Goal: Navigation & Orientation: Find specific page/section

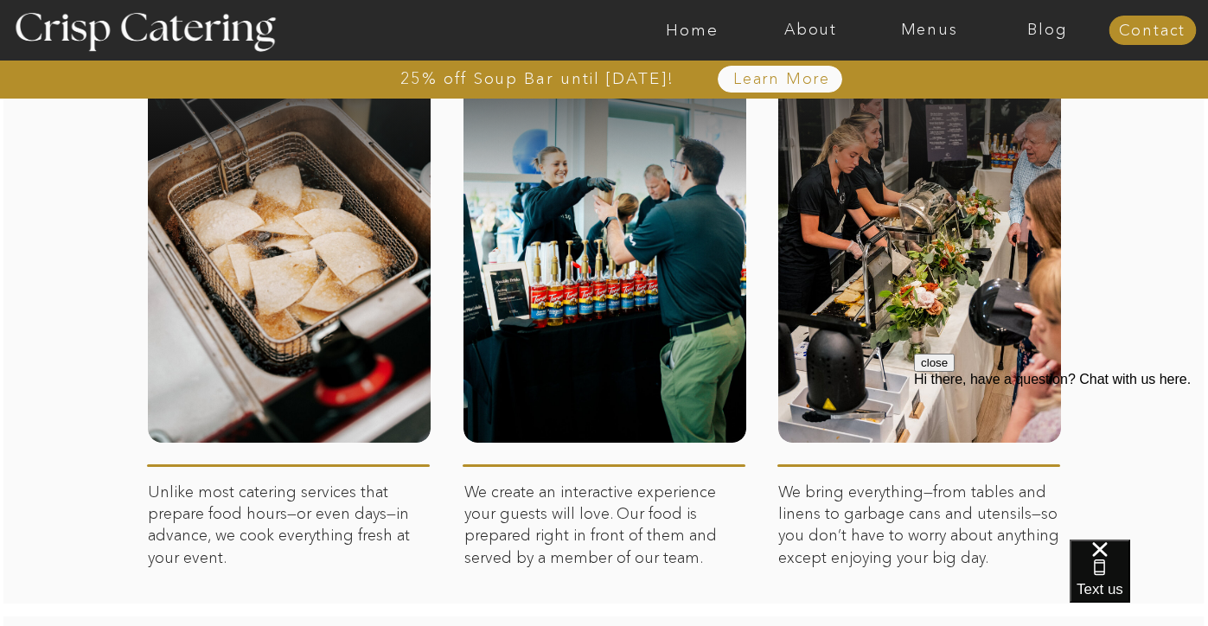
scroll to position [654, 0]
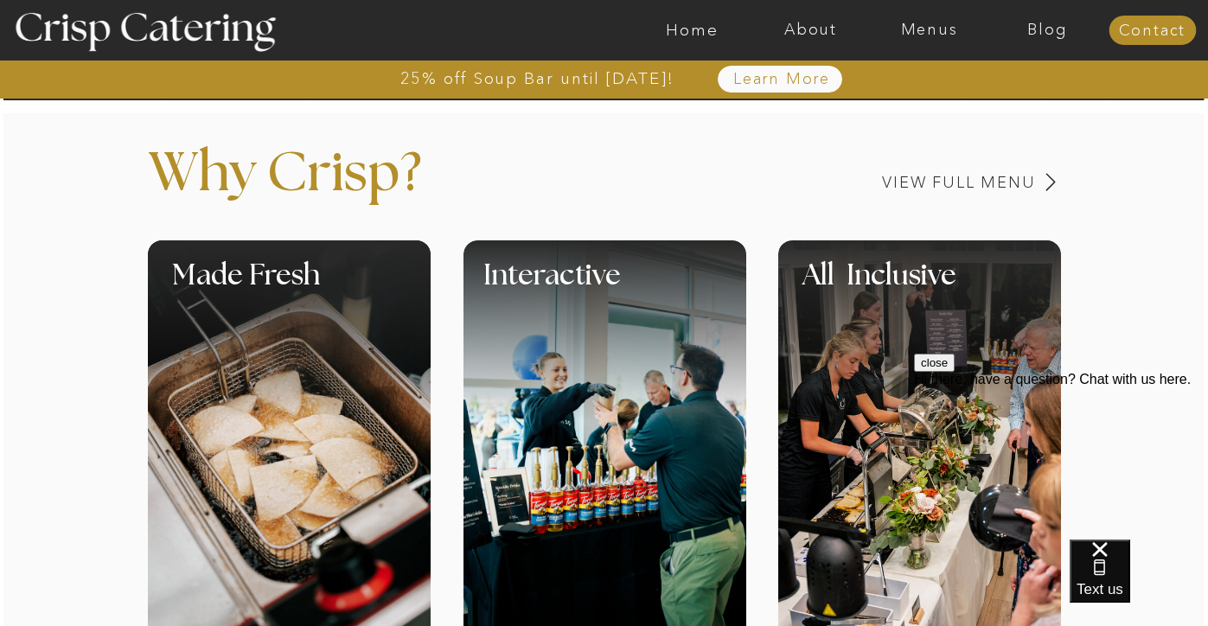
click at [931, 41] on div at bounding box center [672, 30] width 2742 height 61
click at [930, 35] on nav "Menus" at bounding box center [929, 30] width 118 height 17
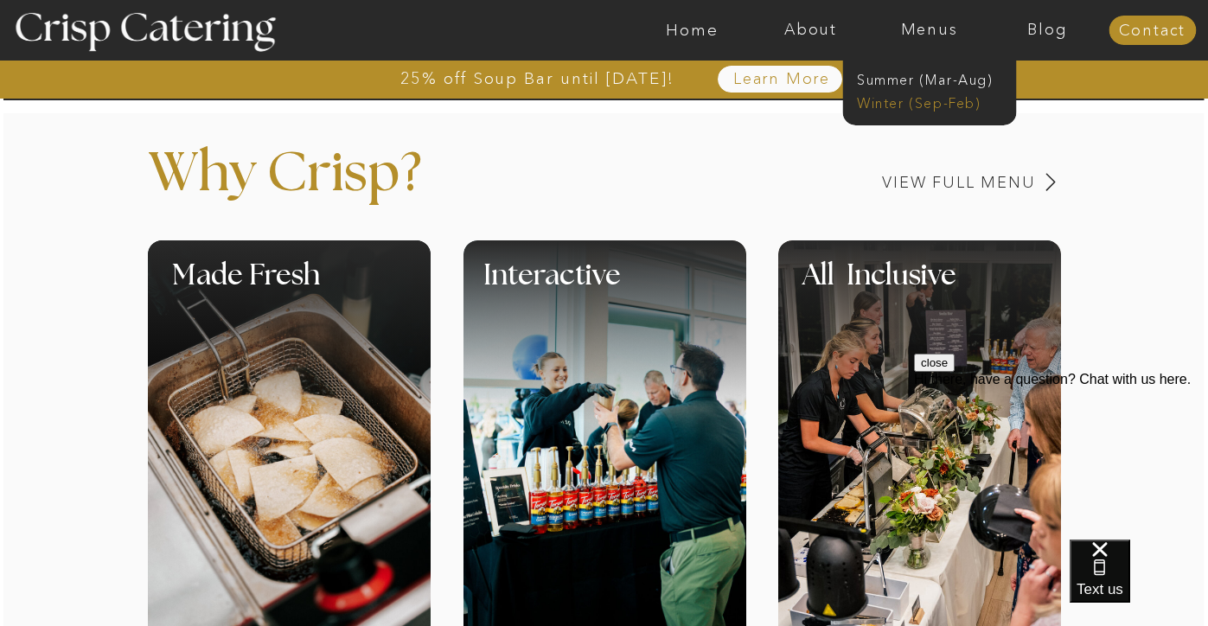
click at [899, 108] on nav "Winter (Sep-Feb)" at bounding box center [928, 101] width 142 height 16
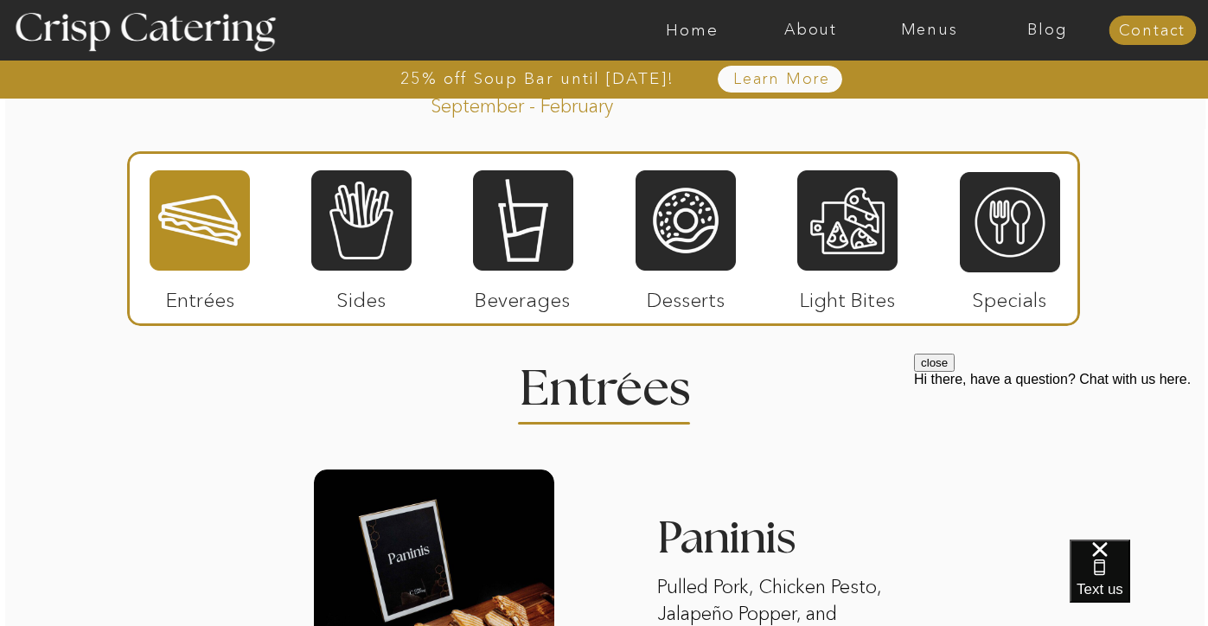
scroll to position [1987, 0]
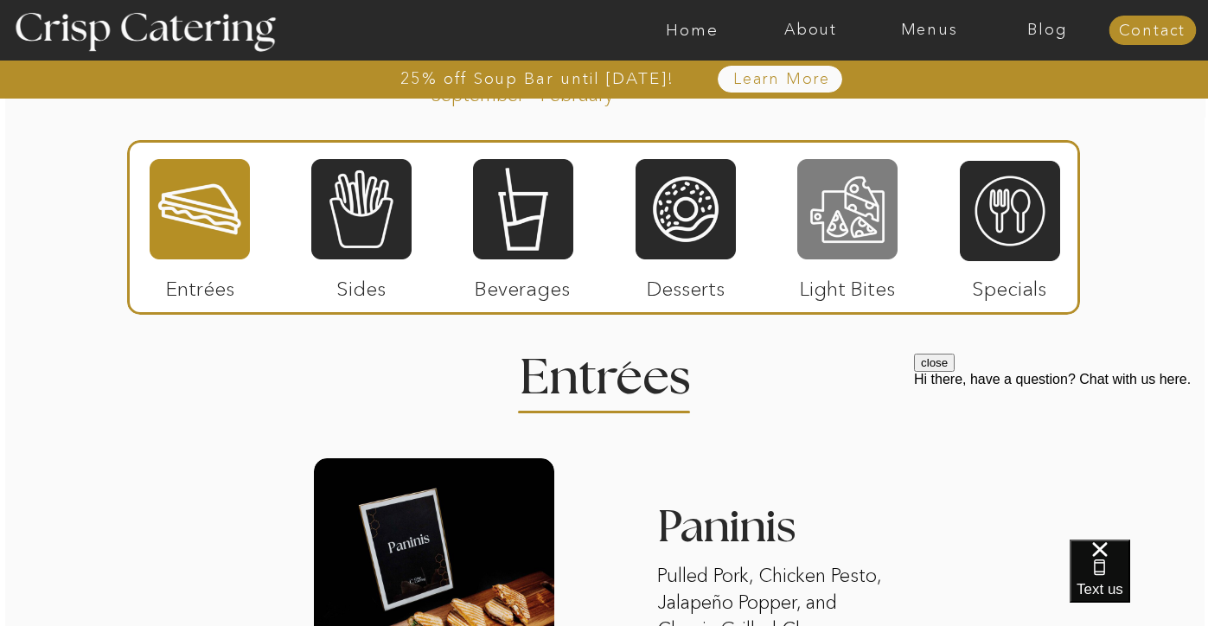
click at [847, 243] on div at bounding box center [847, 209] width 100 height 104
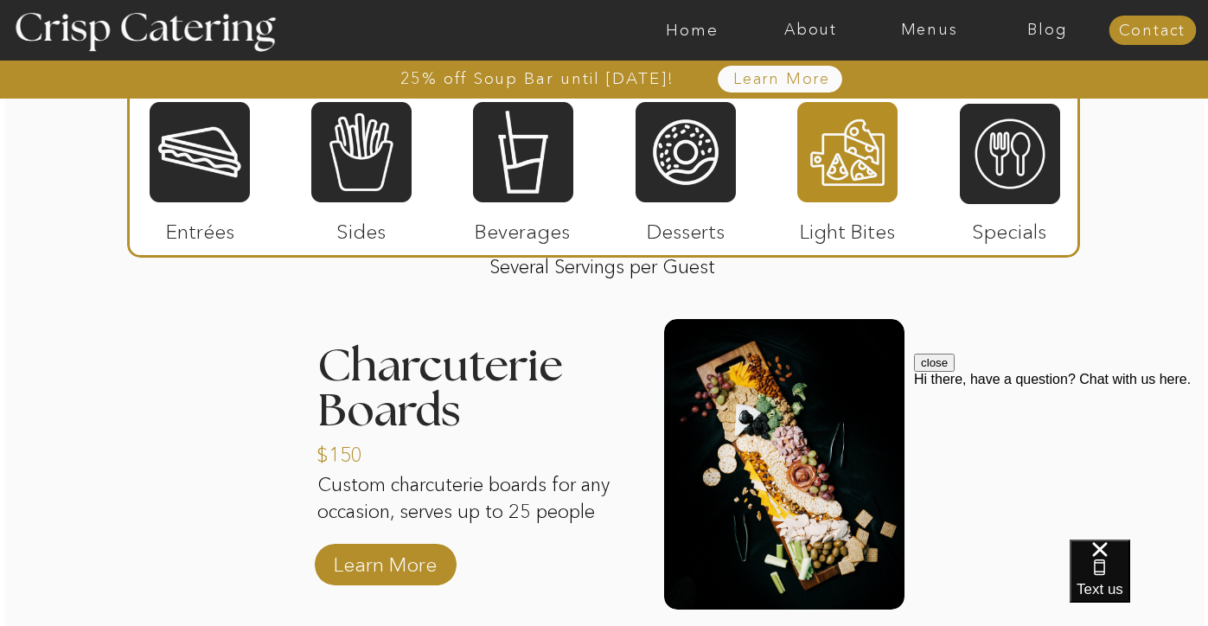
scroll to position [2149, 0]
